Goal: Transaction & Acquisition: Purchase product/service

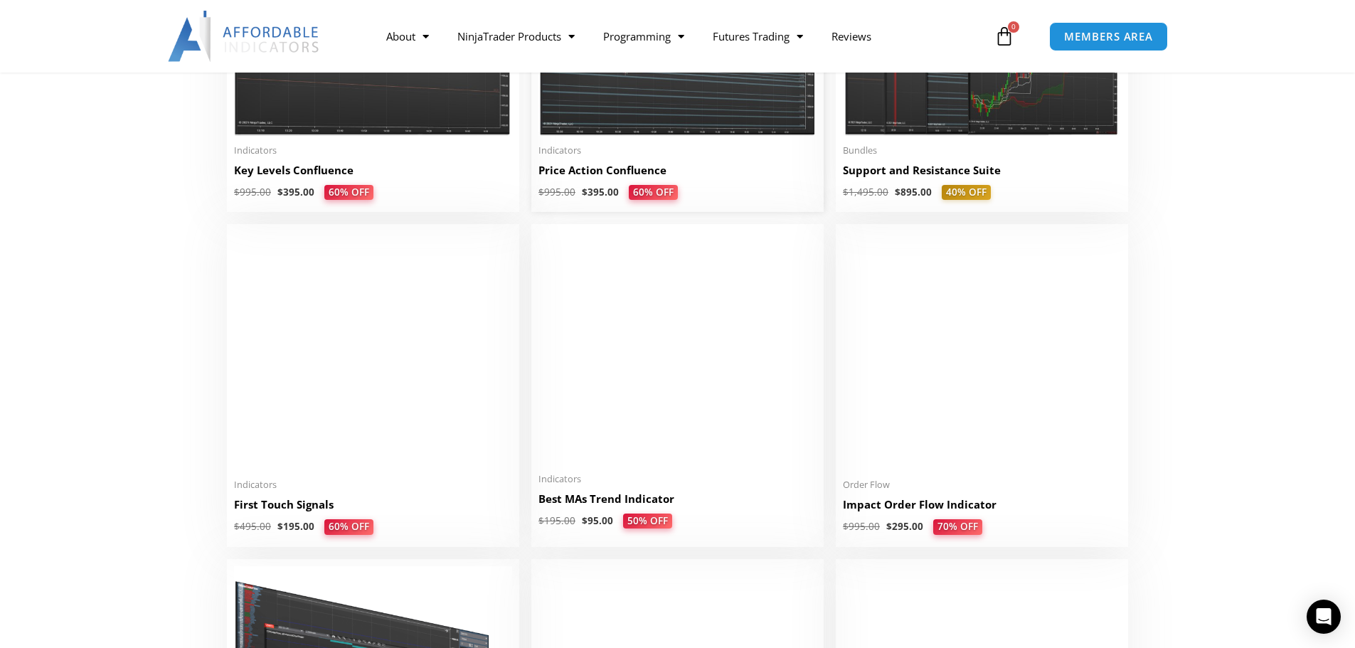
scroll to position [1992, 0]
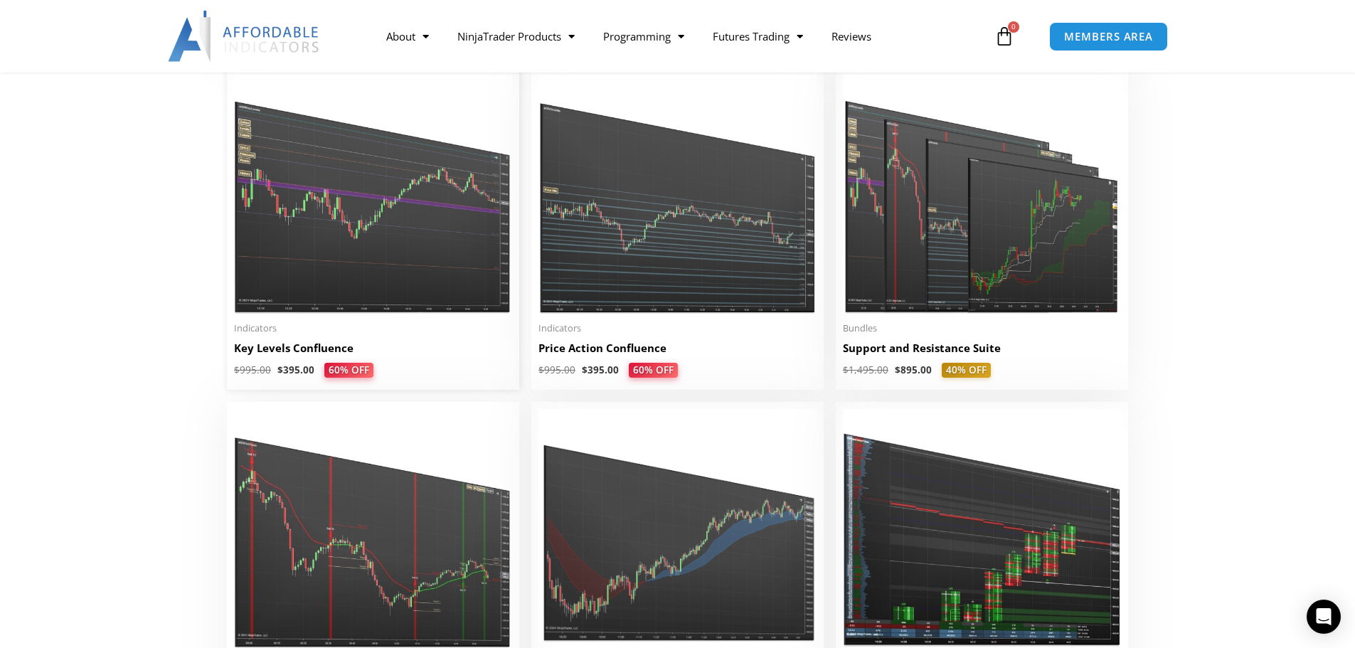
click at [375, 223] on img at bounding box center [373, 194] width 278 height 239
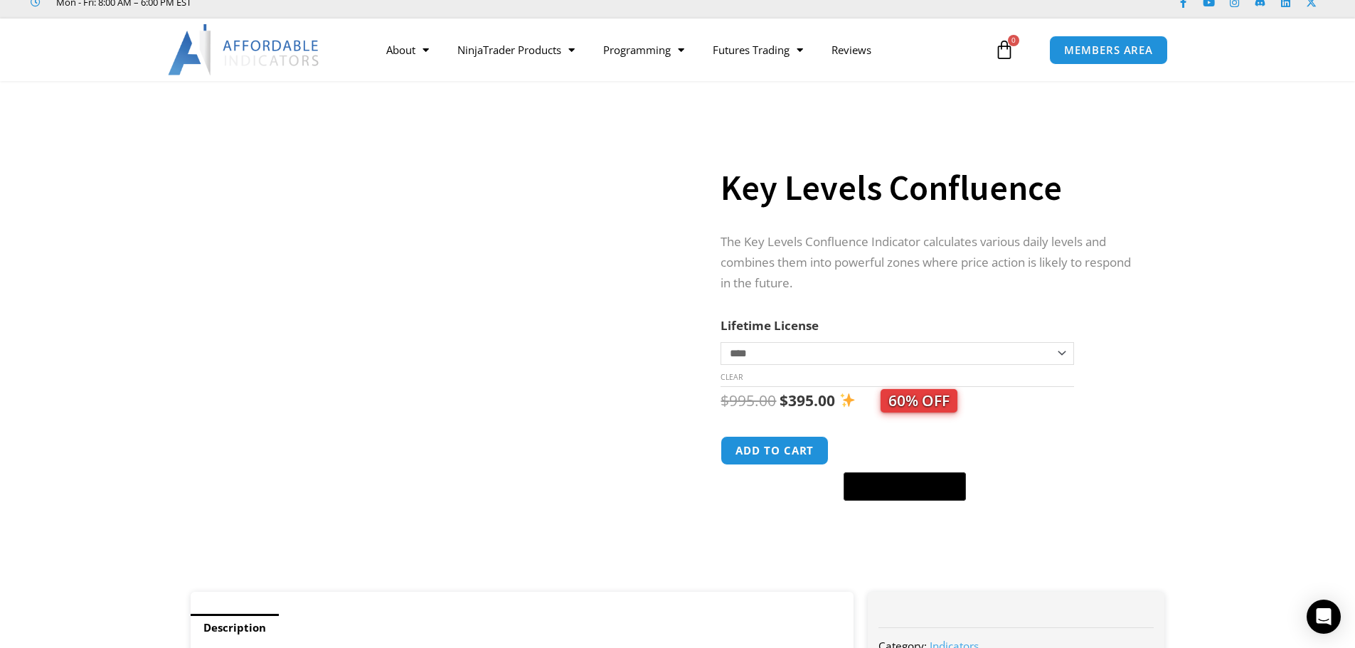
scroll to position [71, 0]
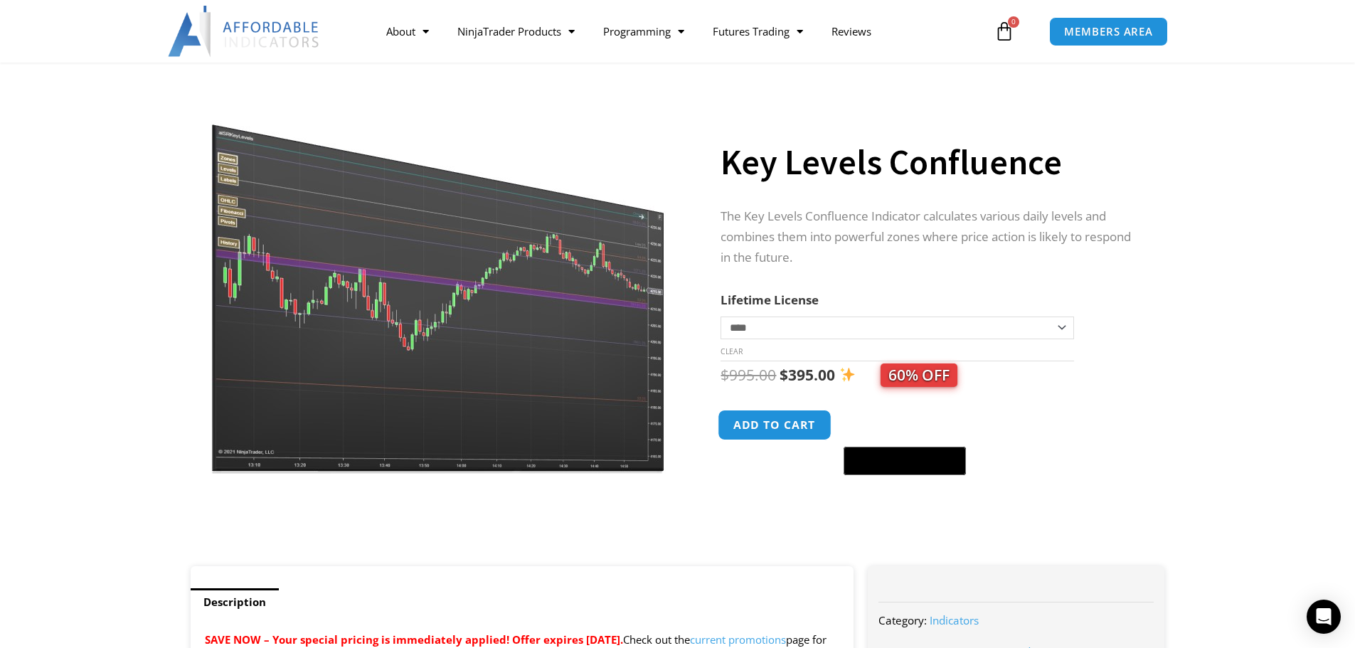
click at [790, 427] on button "Add to cart" at bounding box center [775, 425] width 114 height 31
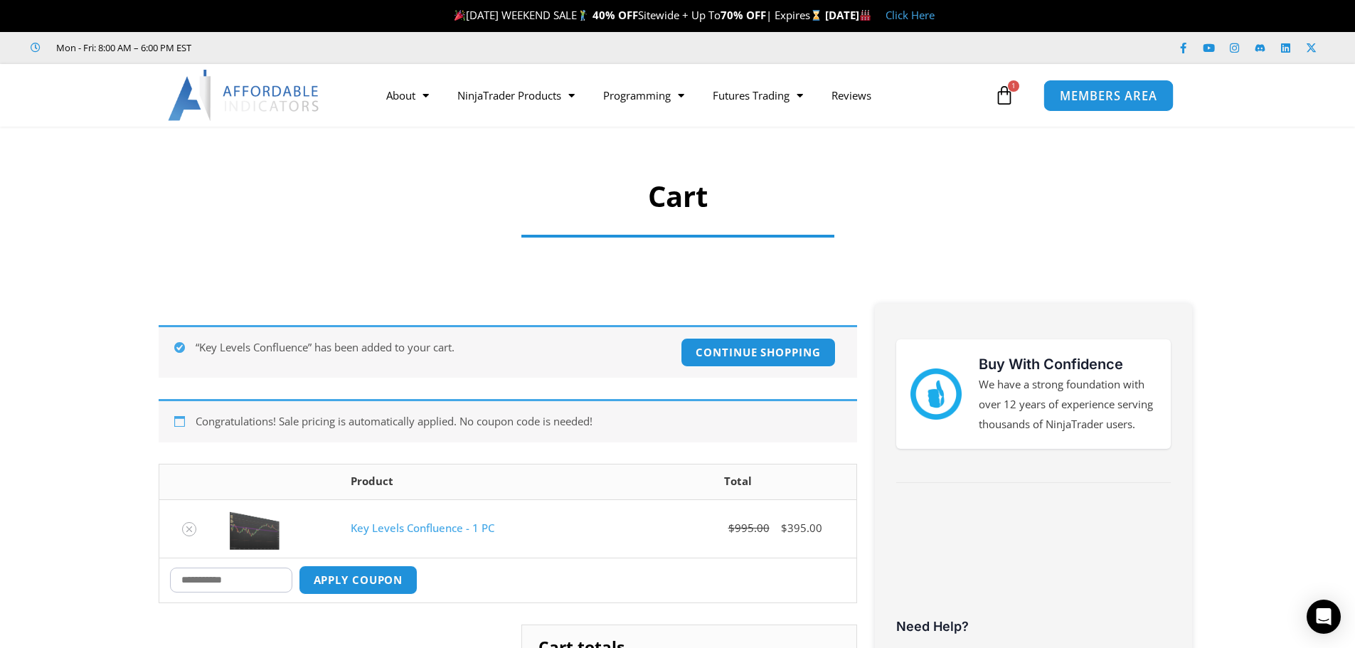
click at [1105, 96] on span "MEMBERS AREA" at bounding box center [1108, 96] width 97 height 12
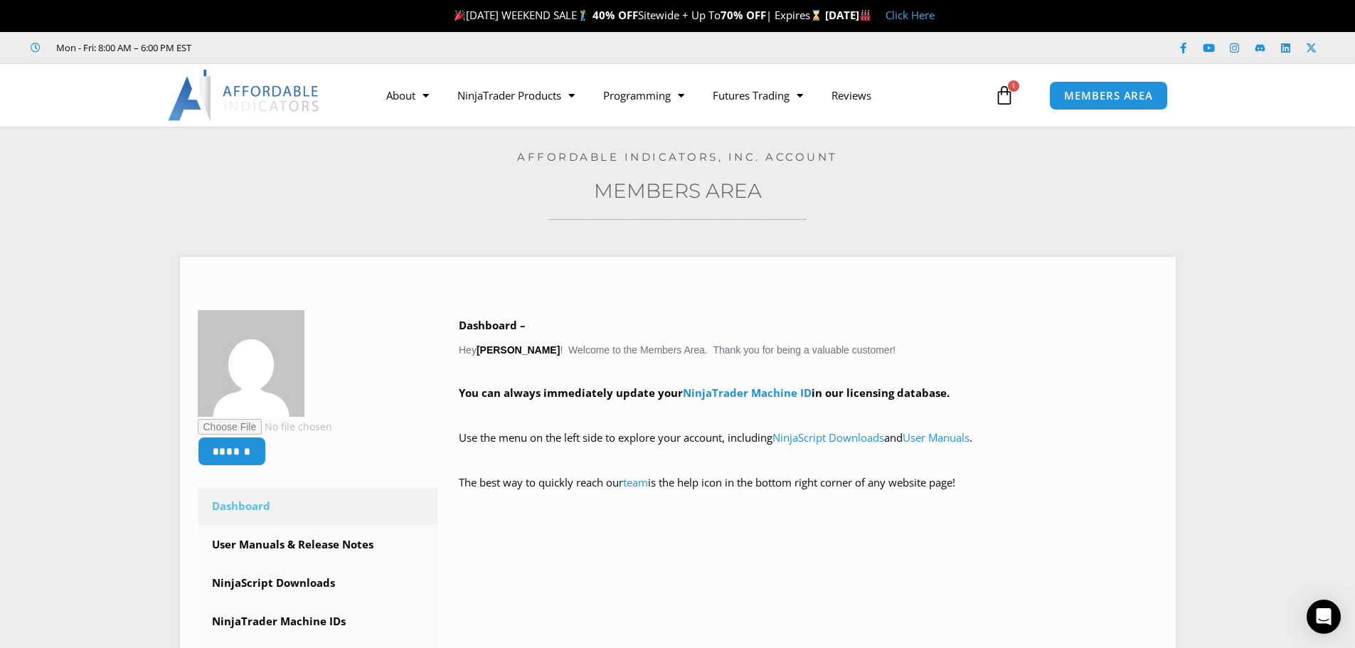
click at [1013, 93] on icon at bounding box center [1004, 95] width 20 height 20
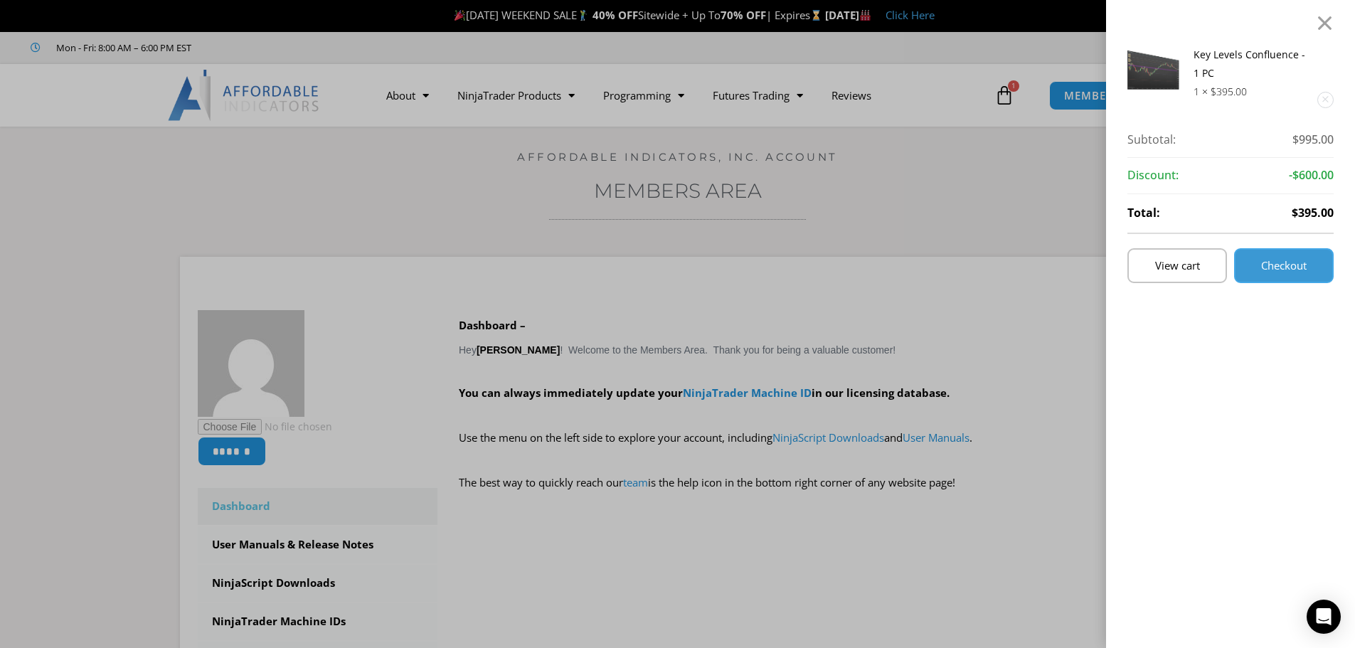
click at [1274, 265] on span "Checkout" at bounding box center [1284, 265] width 46 height 11
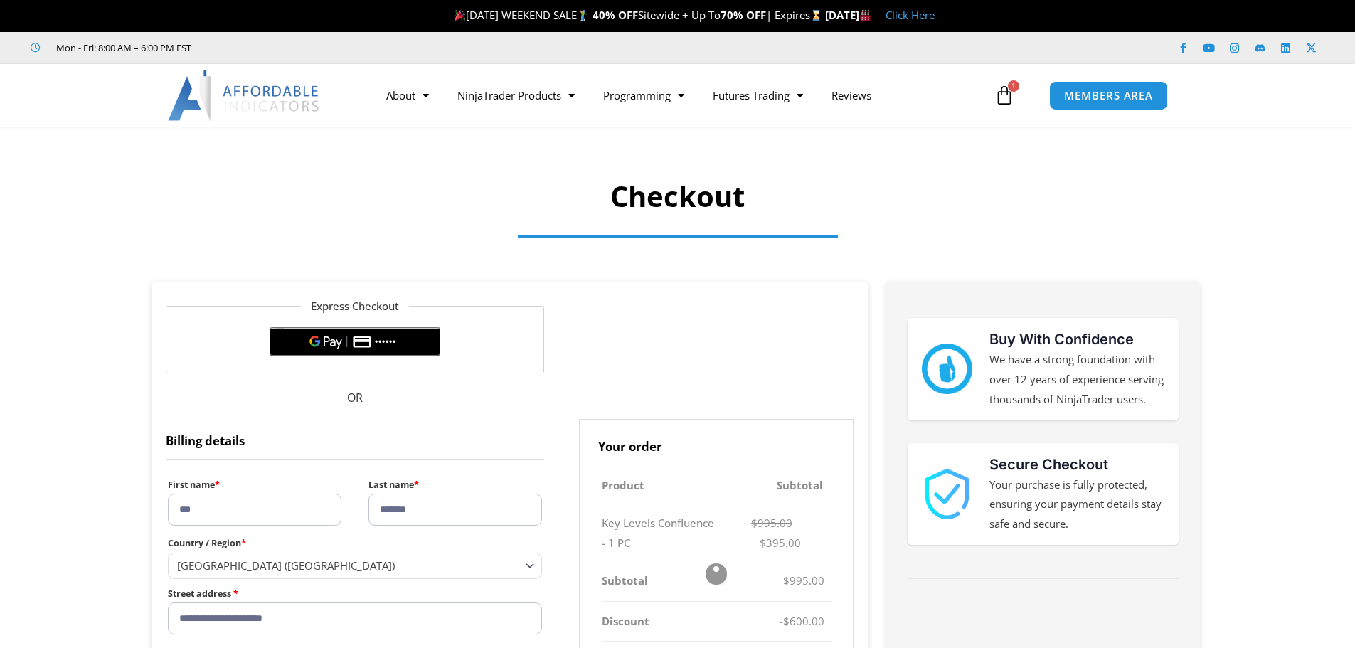
select select "**"
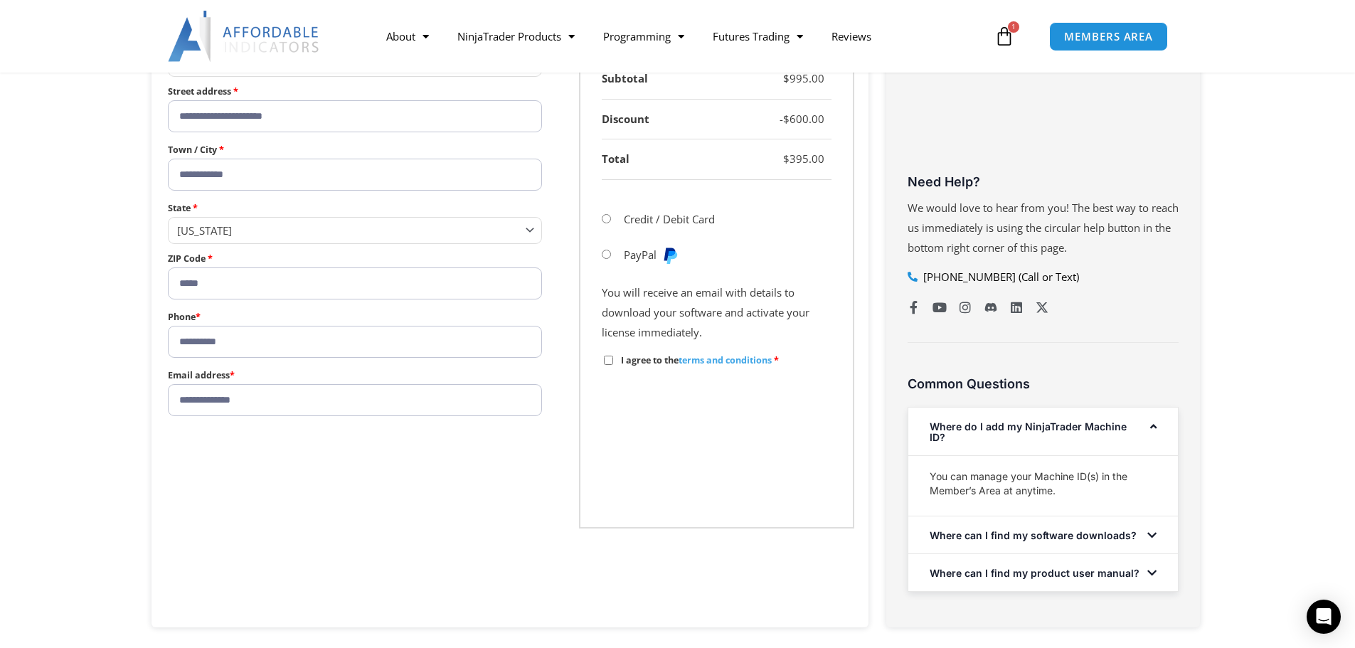
scroll to position [569, 0]
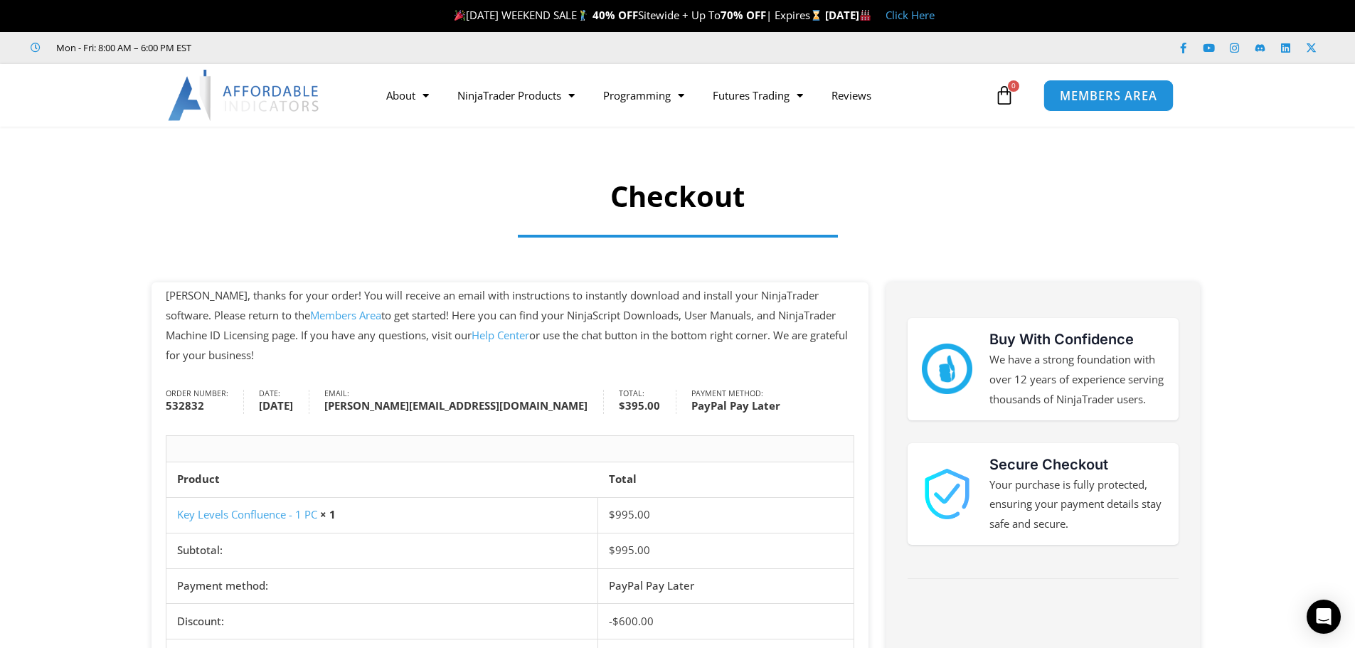
click at [1071, 102] on span "MEMBERS AREA" at bounding box center [1108, 96] width 97 height 12
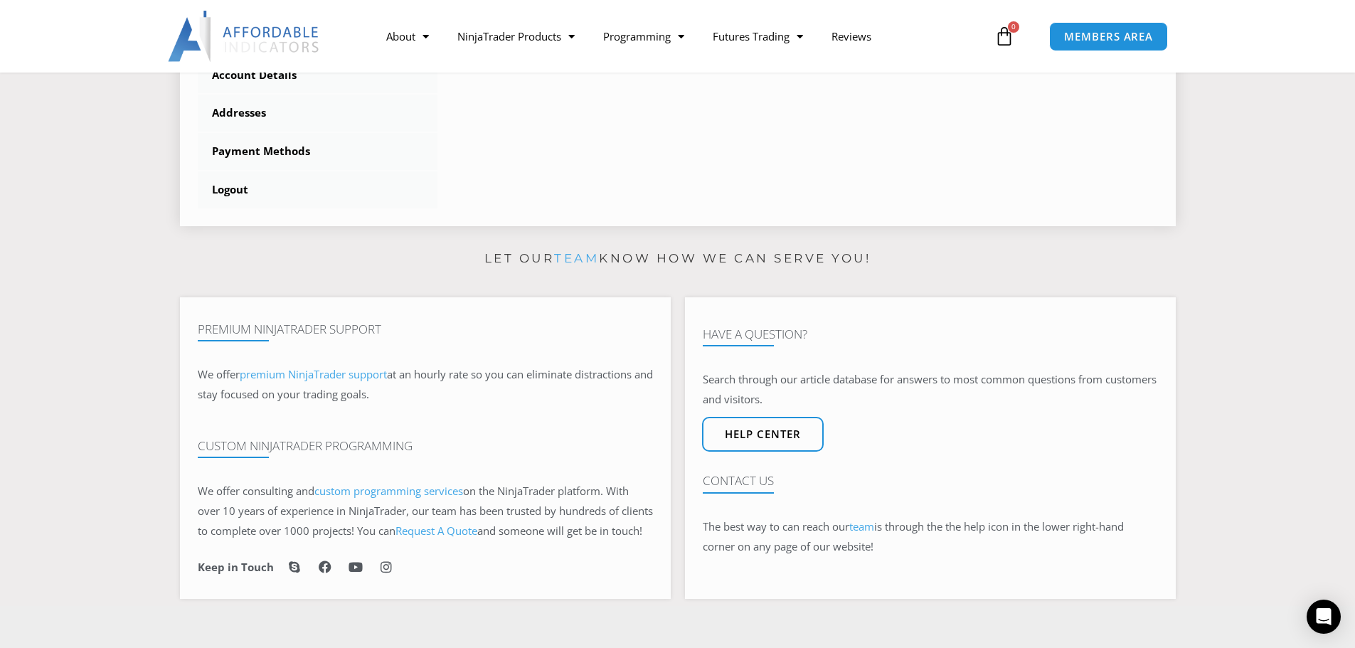
scroll to position [356, 0]
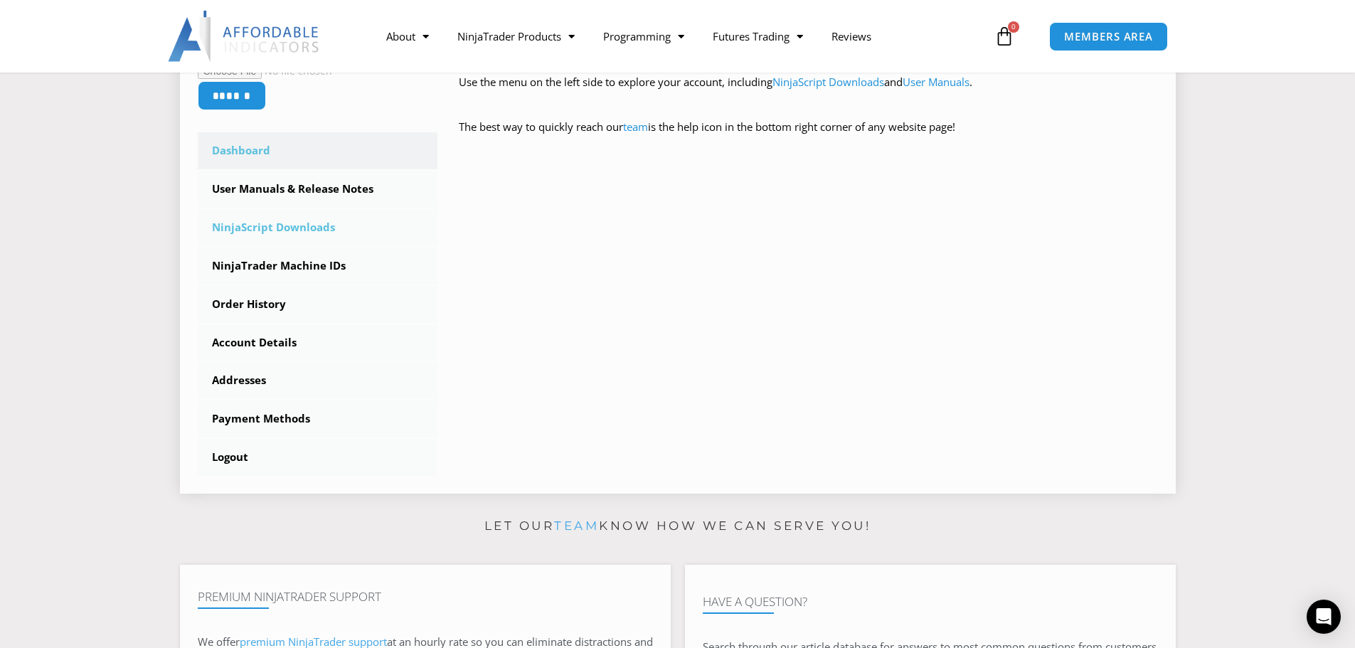
click at [314, 229] on link "NinjaScript Downloads" at bounding box center [318, 227] width 240 height 37
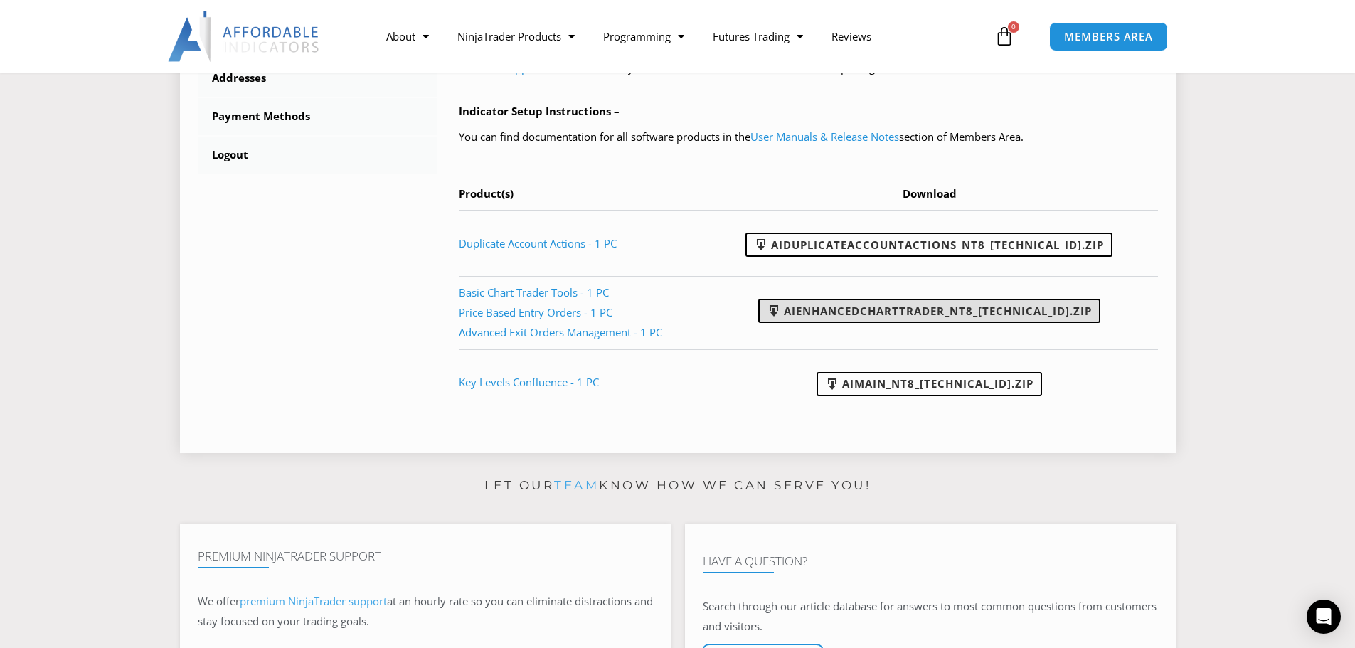
scroll to position [640, 0]
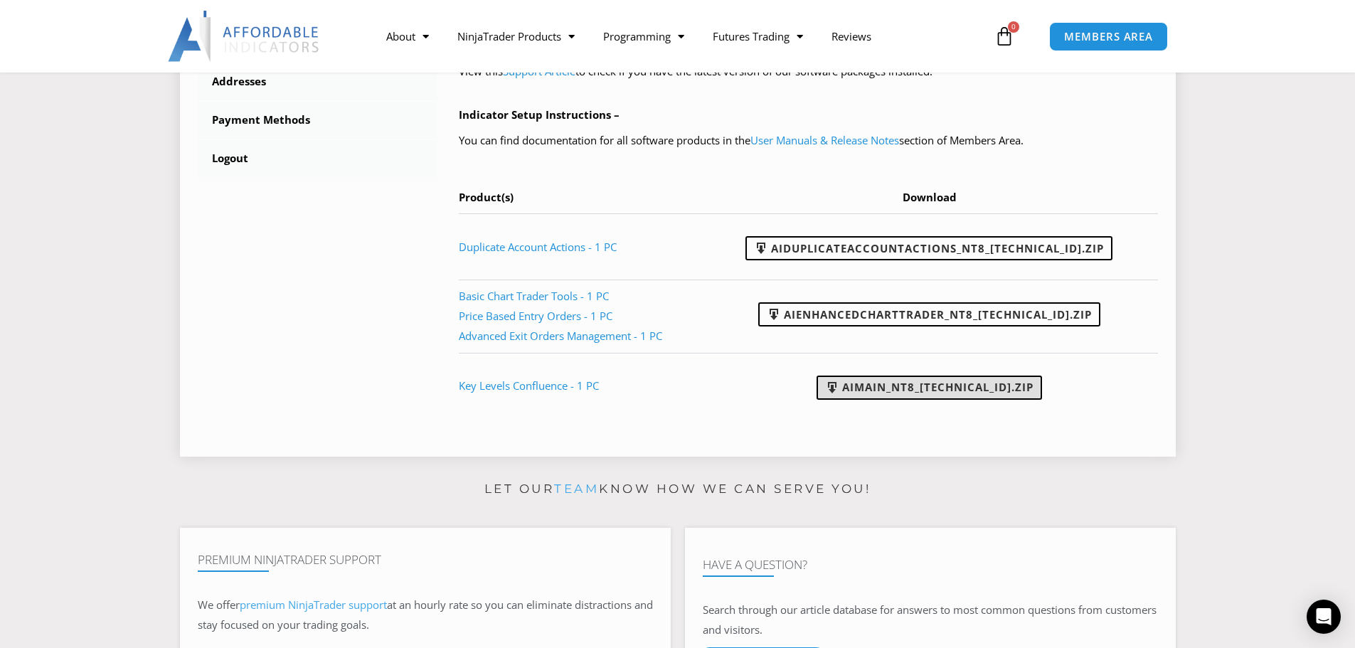
click at [917, 387] on link "AIMain_NT8_24.9.24.1.zip" at bounding box center [929, 388] width 225 height 24
